Goal: Task Accomplishment & Management: Use online tool/utility

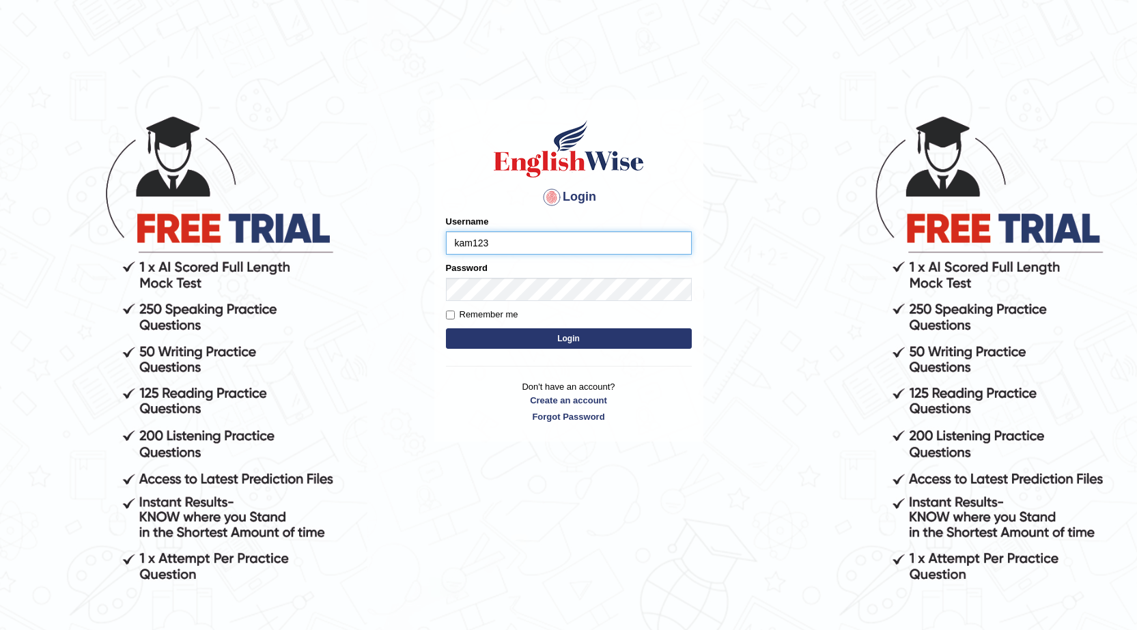
type input "kam123"
click at [447, 316] on input "Remember me" at bounding box center [450, 315] width 9 height 9
click at [451, 315] on input "Remember me" at bounding box center [450, 315] width 9 height 9
checkbox input "false"
click at [505, 351] on form "Please fix the following errors: Username kam123 Password Remember me Login" at bounding box center [569, 283] width 246 height 137
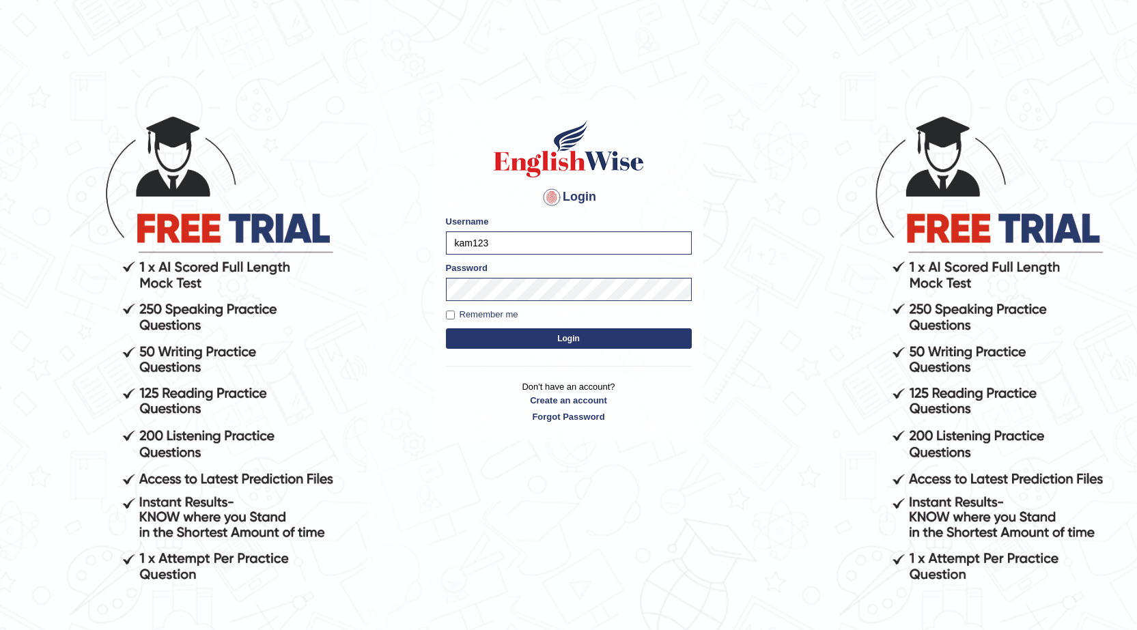
click at [505, 339] on button "Login" at bounding box center [569, 338] width 246 height 20
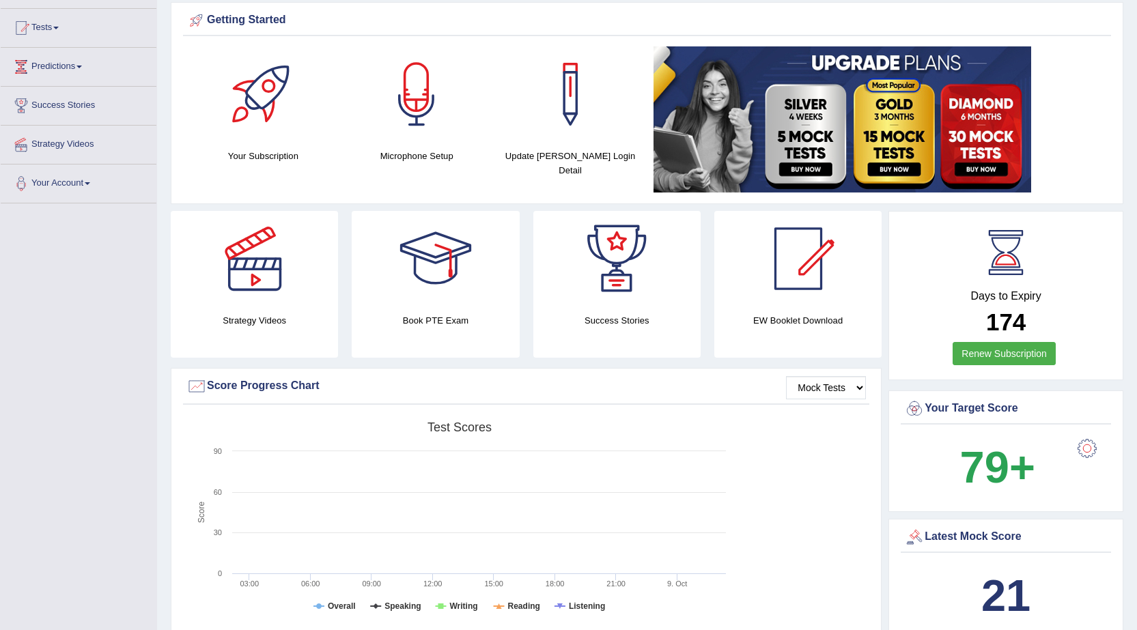
scroll to position [68, 0]
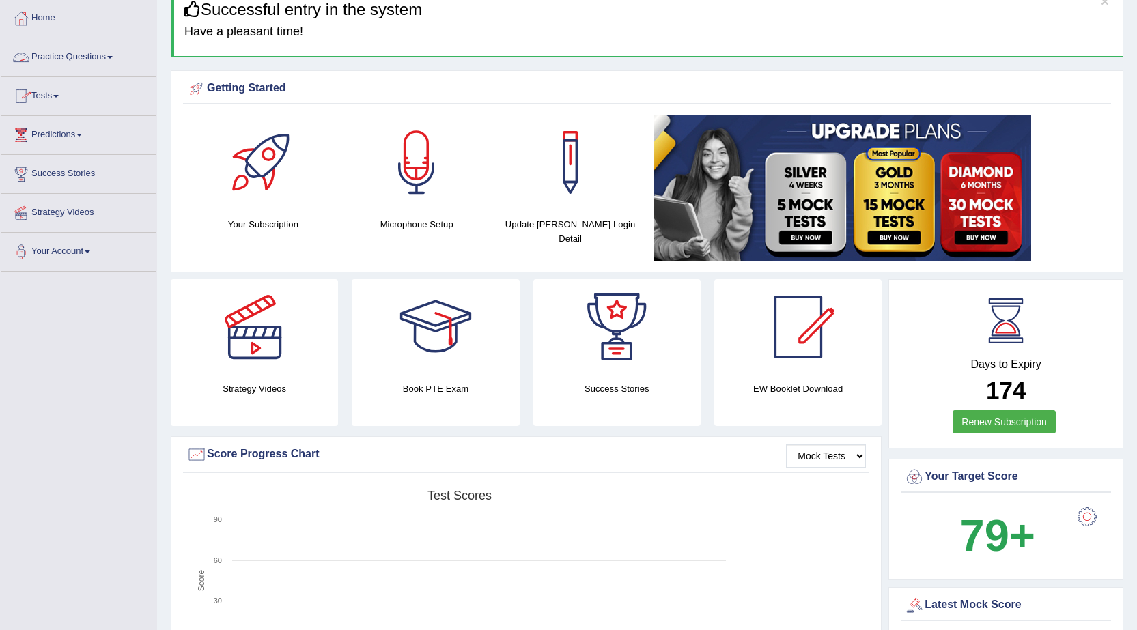
click at [77, 54] on link "Practice Questions" at bounding box center [79, 55] width 156 height 34
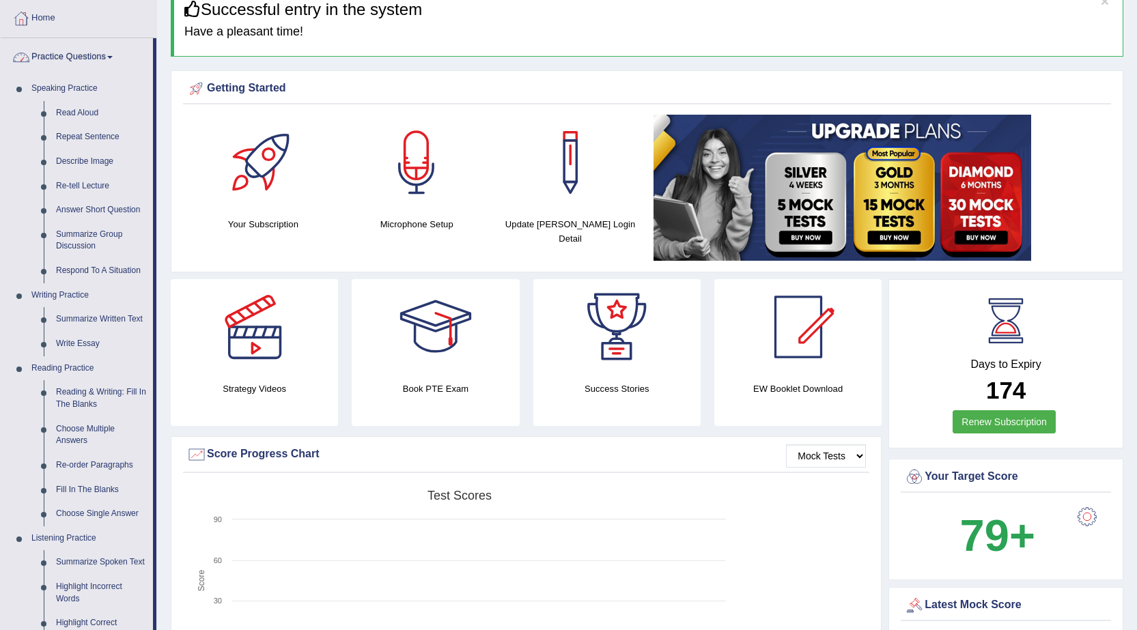
click at [101, 56] on link "Practice Questions" at bounding box center [77, 55] width 152 height 34
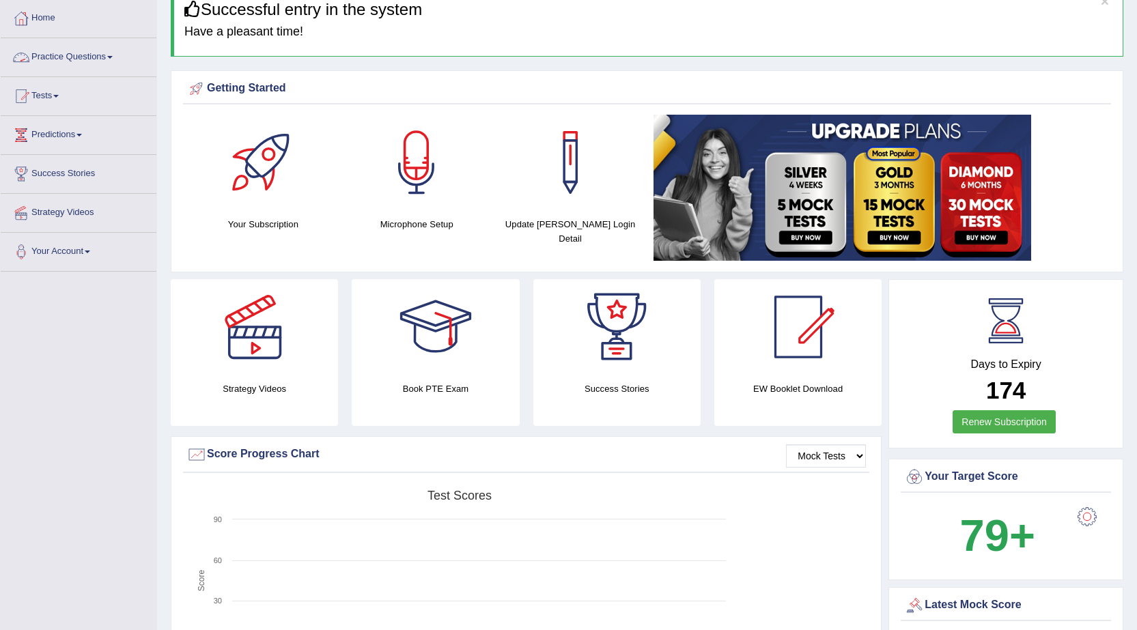
click at [111, 53] on link "Practice Questions" at bounding box center [79, 55] width 156 height 34
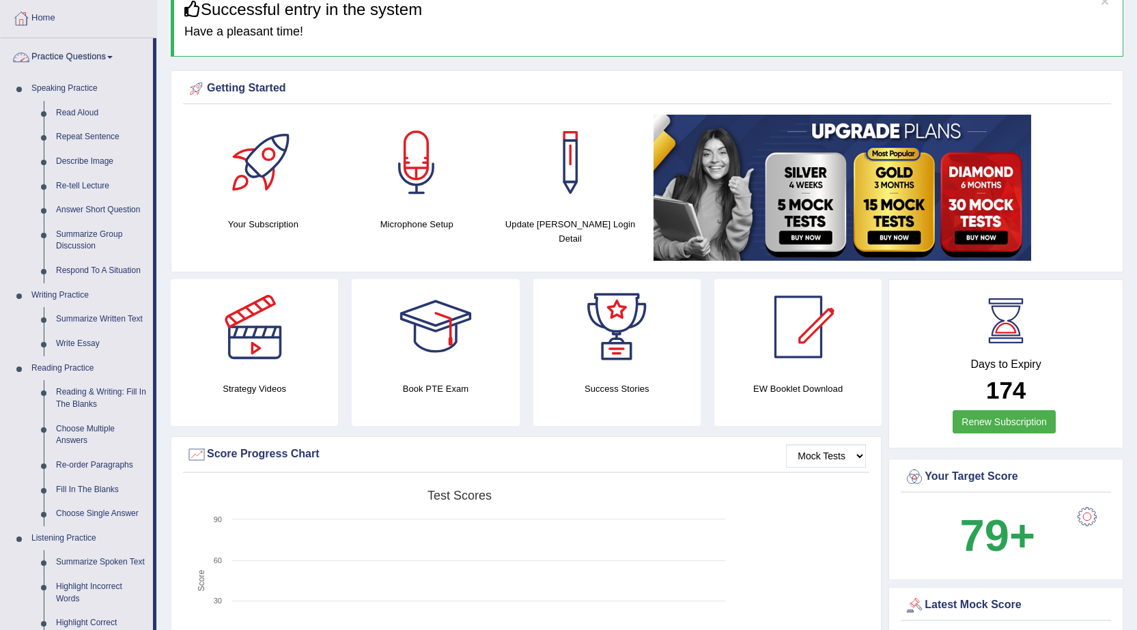
click at [113, 62] on link "Practice Questions" at bounding box center [77, 55] width 152 height 34
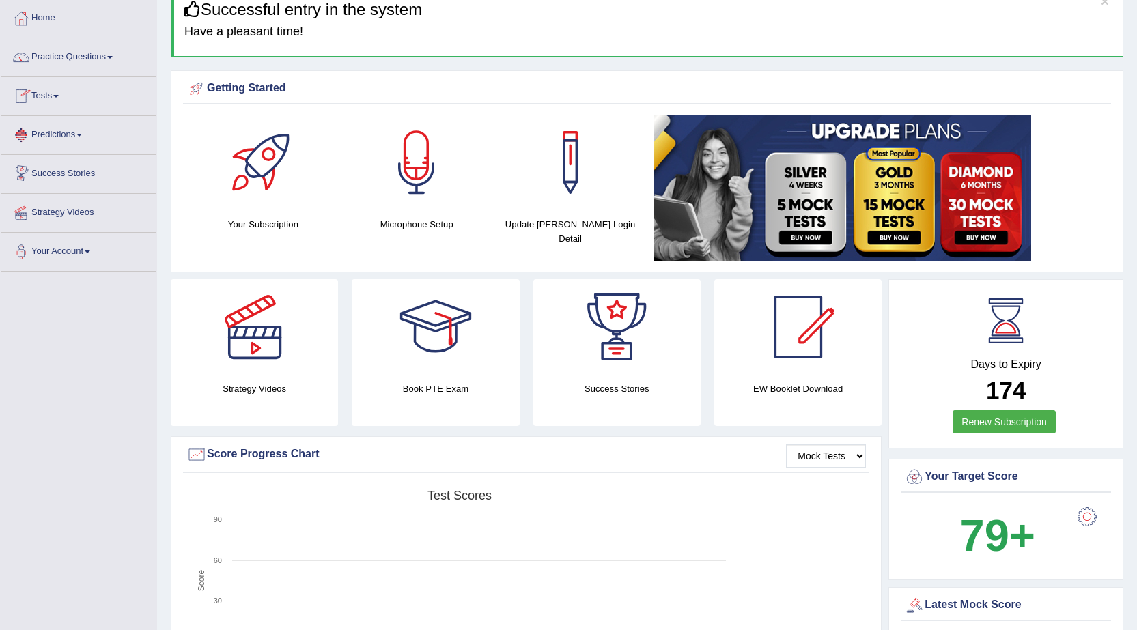
scroll to position [0, 0]
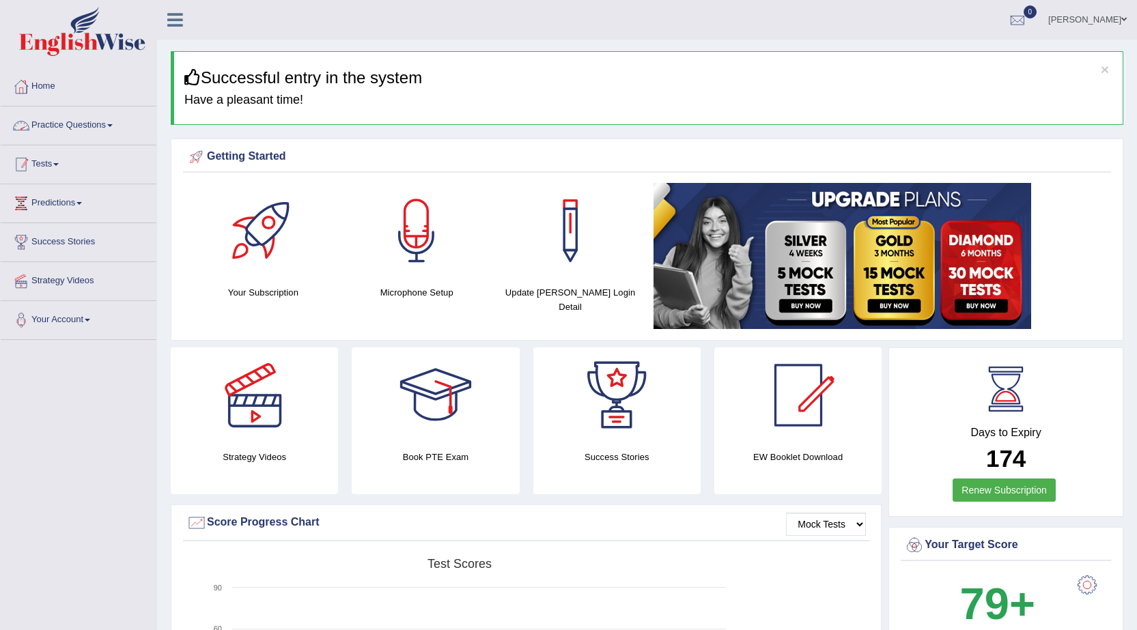
click at [57, 160] on link "Tests" at bounding box center [79, 162] width 156 height 34
click at [74, 198] on link "Take Practice Sectional Test" at bounding box center [89, 196] width 128 height 25
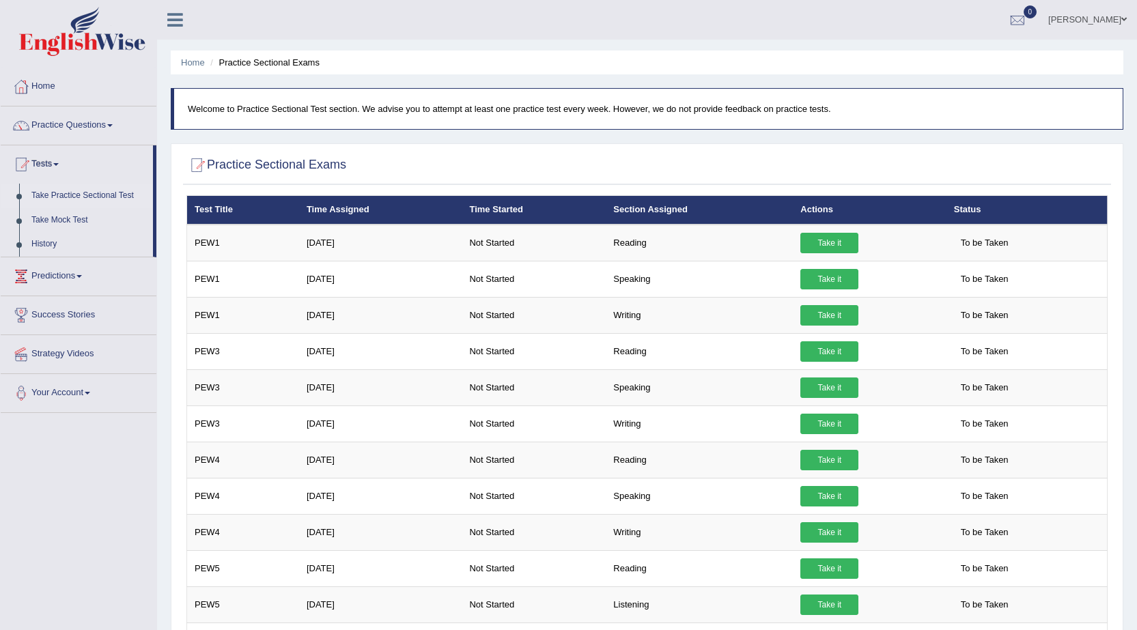
click at [831, 316] on link "Take it" at bounding box center [829, 315] width 58 height 20
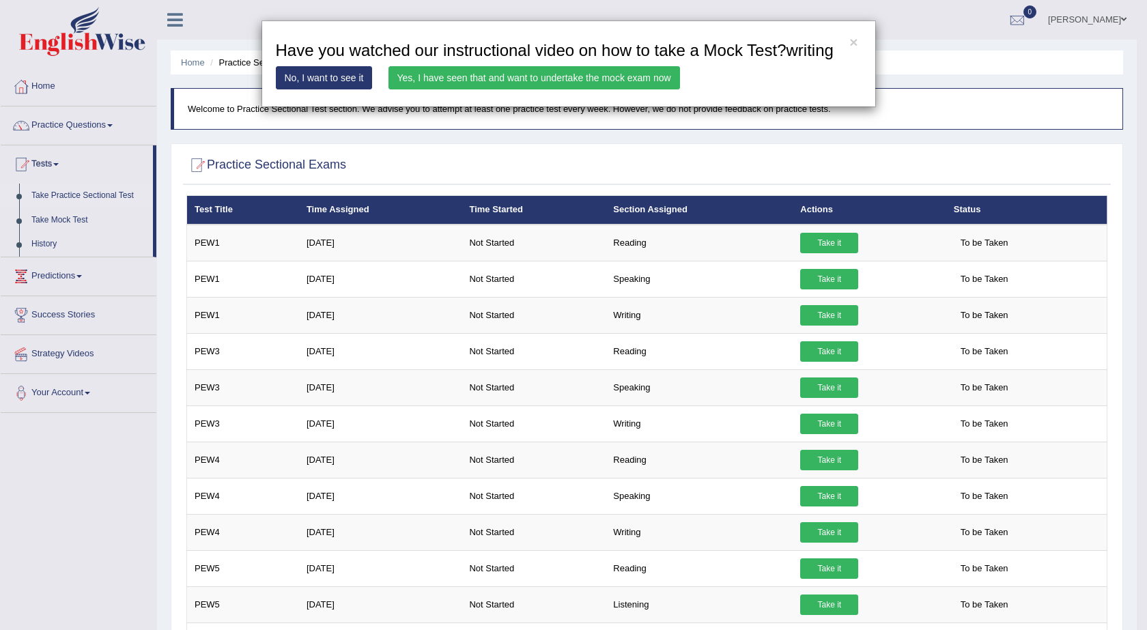
click at [528, 80] on link "Yes, I have seen that and want to undertake the mock exam now" at bounding box center [534, 77] width 292 height 23
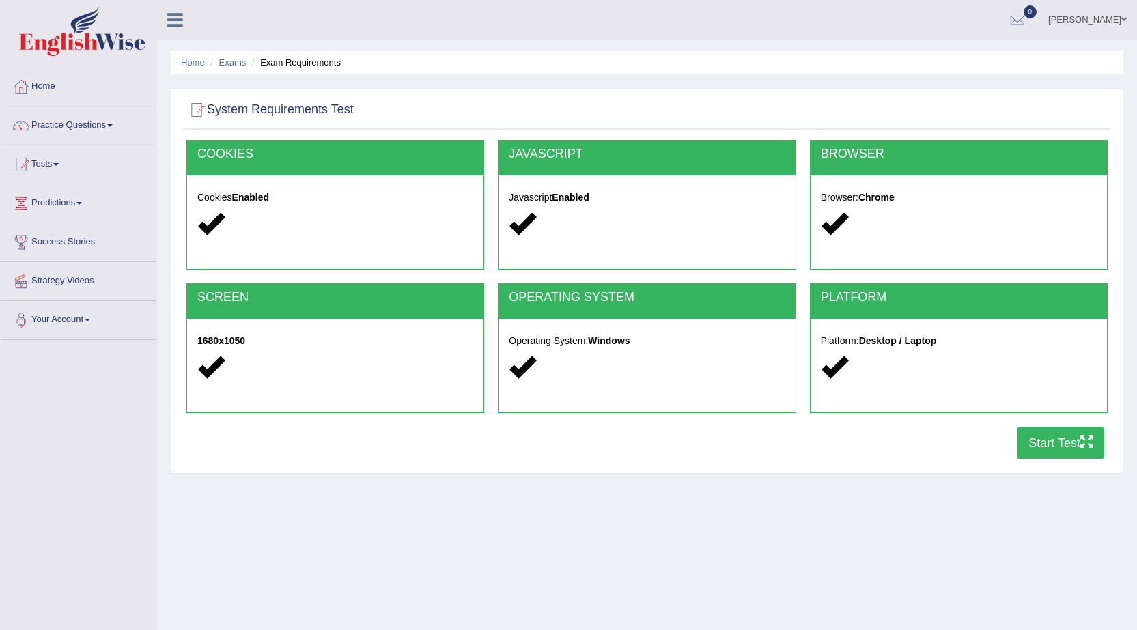
click at [1082, 449] on button "Start Test" at bounding box center [1060, 442] width 87 height 31
